Goal: Task Accomplishment & Management: Manage account settings

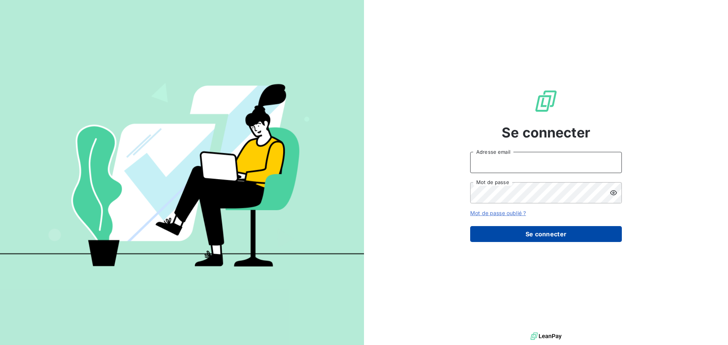
type input "[EMAIL_ADDRESS][DOMAIN_NAME]"
click at [534, 238] on button "Se connecter" at bounding box center [546, 234] width 152 height 16
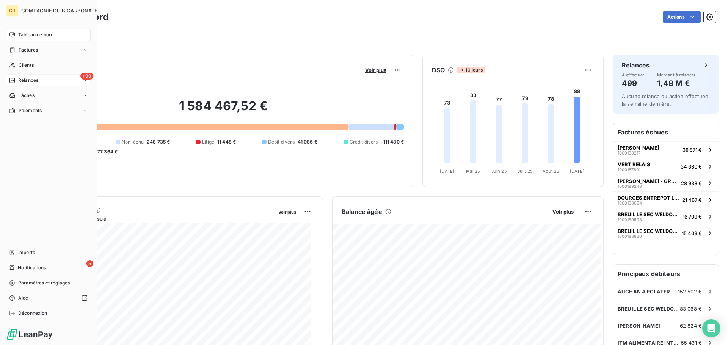
click at [15, 81] on icon at bounding box center [11, 80] width 5 height 5
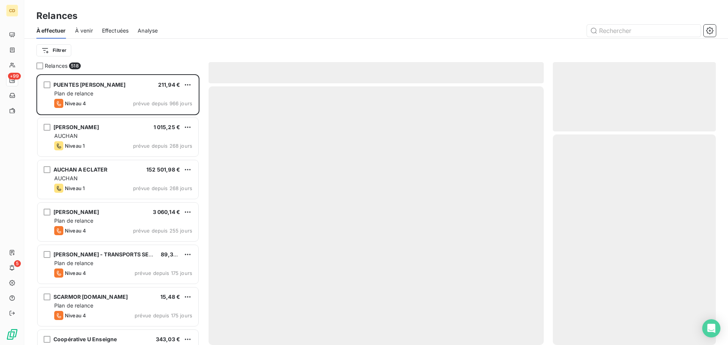
scroll to position [265, 157]
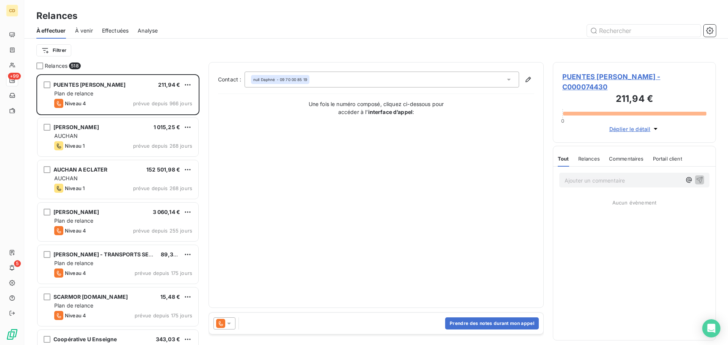
click at [119, 27] on div "Effectuées" at bounding box center [115, 31] width 27 height 16
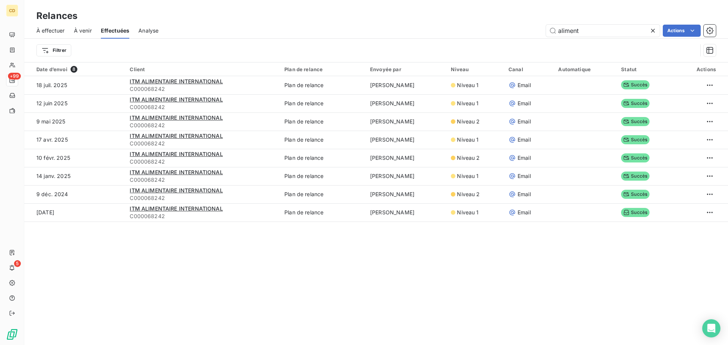
drag, startPoint x: 582, startPoint y: 31, endPoint x: 506, endPoint y: 37, distance: 76.4
click at [506, 37] on div "À effectuer À venir Effectuées Analyse aliment Actions" at bounding box center [375, 31] width 703 height 16
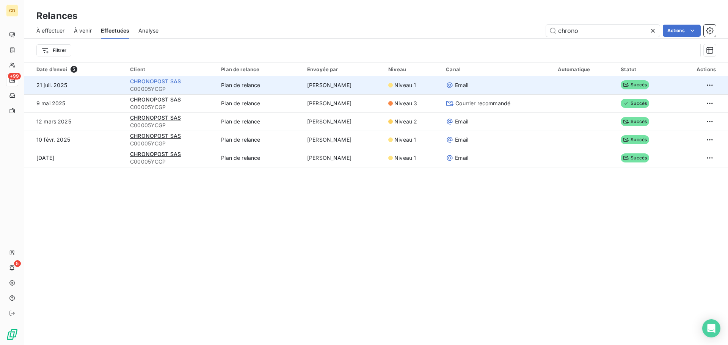
type input "chrono"
click at [165, 81] on span "CHRONOPOST SAS" at bounding box center [155, 81] width 51 height 6
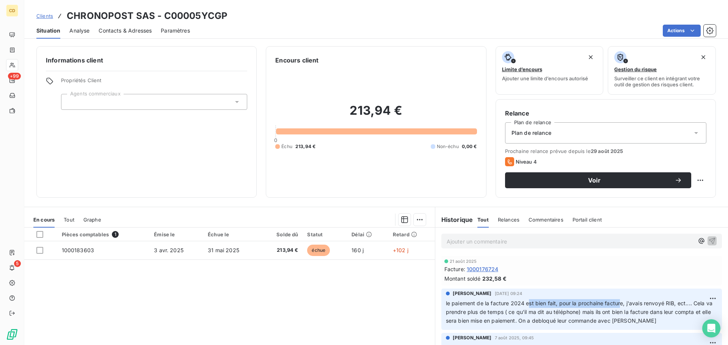
drag, startPoint x: 534, startPoint y: 301, endPoint x: 618, endPoint y: 298, distance: 84.2
click at [618, 299] on div "le paiement de la facture 2024 est bien fait, pour la prochaine facture, j'avai…" at bounding box center [581, 312] width 271 height 27
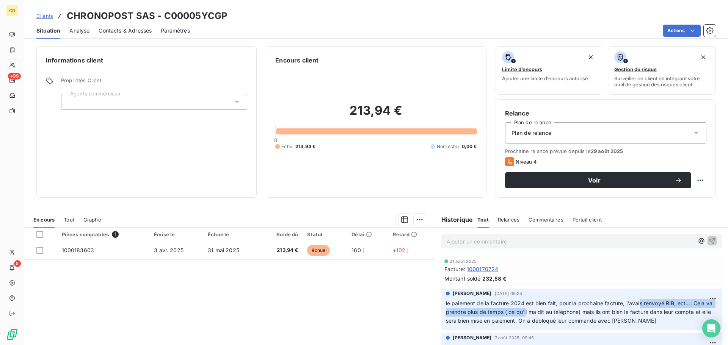
drag, startPoint x: 532, startPoint y: 308, endPoint x: 645, endPoint y: 298, distance: 113.4
click at [642, 298] on div "[PERSON_NAME] [DATE] 09:24 le paiement de la facture 2024 est bien fait, pour l…" at bounding box center [581, 307] width 271 height 35
click at [671, 305] on span "le paiement de la facture 2024 est bien fait, pour la prochaine facture, j'avai…" at bounding box center [580, 312] width 268 height 24
drag, startPoint x: 607, startPoint y: 307, endPoint x: 616, endPoint y: 305, distance: 9.1
click at [612, 306] on p "le paiement de la facture 2024 est bien fait, pour la prochaine facture, j'avai…" at bounding box center [581, 312] width 271 height 26
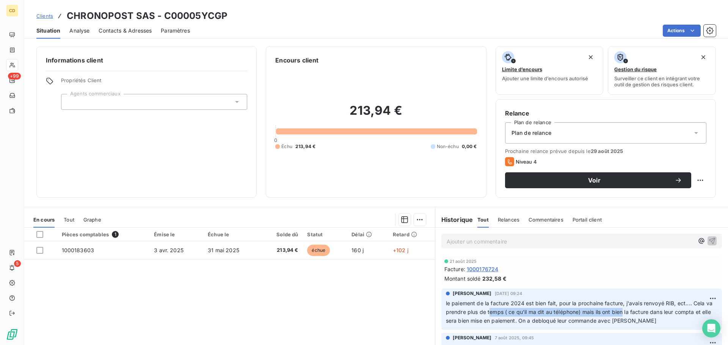
drag, startPoint x: 504, startPoint y: 312, endPoint x: 627, endPoint y: 311, distance: 122.4
click at [627, 311] on span "le paiement de la facture 2024 est bien fait, pour la prochaine facture, j'avai…" at bounding box center [580, 312] width 268 height 24
drag, startPoint x: 643, startPoint y: 311, endPoint x: 694, endPoint y: 312, distance: 51.6
click at [691, 312] on span "le paiement de la facture 2024 est bien fait, pour la prochaine facture, j'avai…" at bounding box center [580, 312] width 268 height 24
drag, startPoint x: 699, startPoint y: 312, endPoint x: 694, endPoint y: 313, distance: 5.4
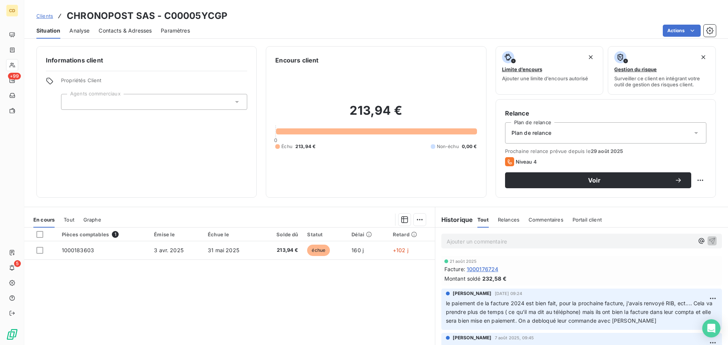
click at [699, 312] on span "le paiement de la facture 2024 est bien fait, pour la prochaine facture, j'avai…" at bounding box center [580, 312] width 268 height 24
click at [547, 240] on p "Ajouter un commentaire ﻿" at bounding box center [569, 241] width 247 height 9
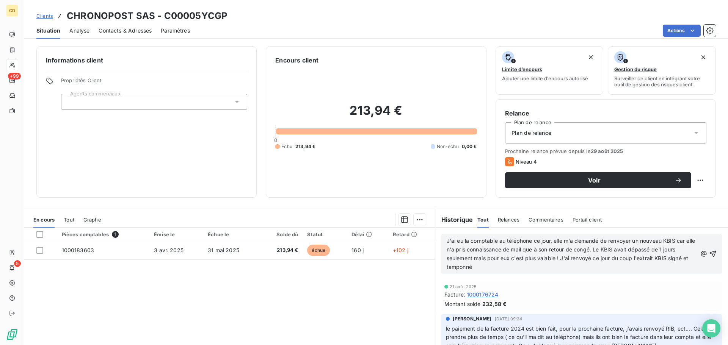
click at [446, 239] on span "J'ai eu la comptable au téléphone ce jour, elle m'a demandé de renvoyer un nouv…" at bounding box center [571, 254] width 250 height 33
